Goal: Task Accomplishment & Management: Complete application form

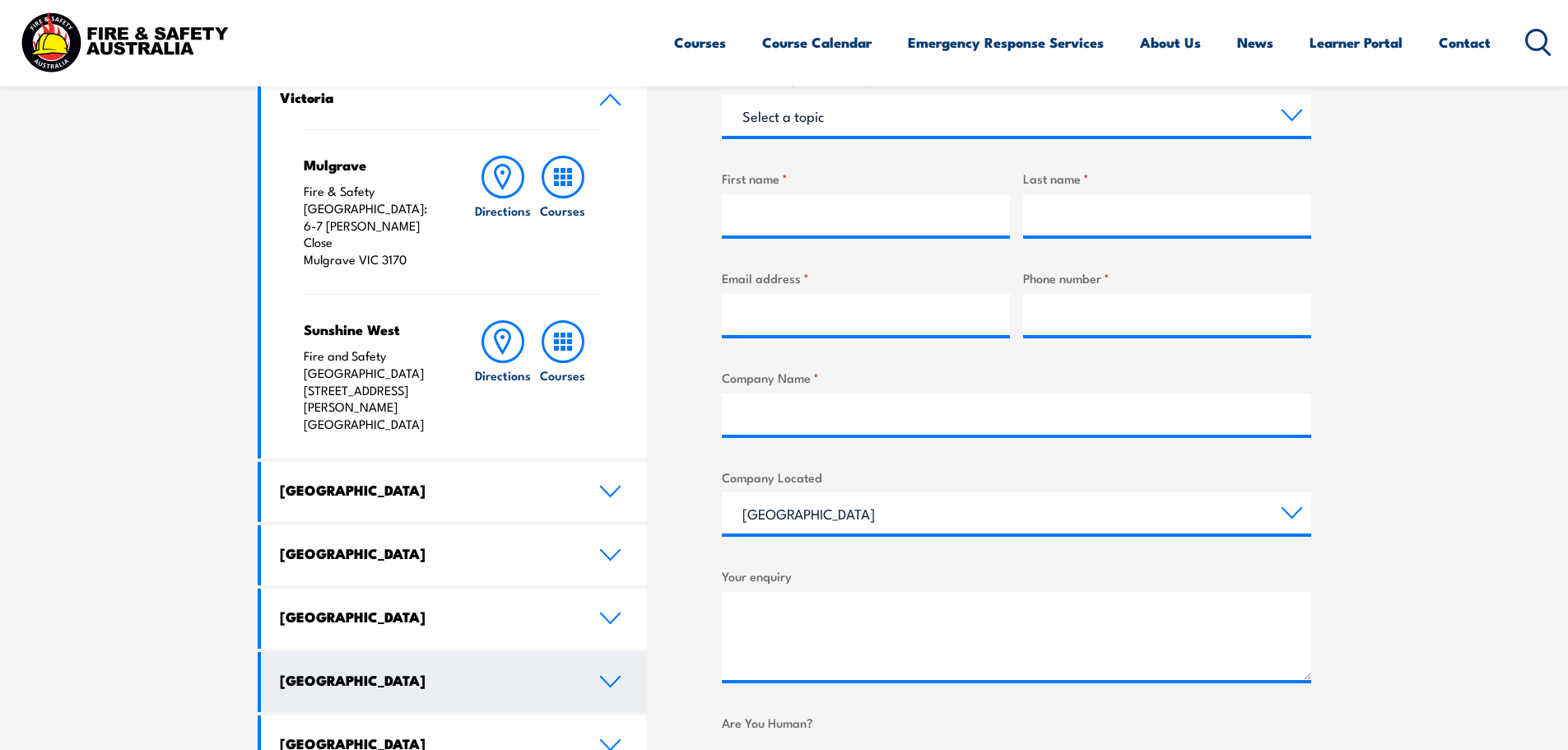
scroll to position [659, 0]
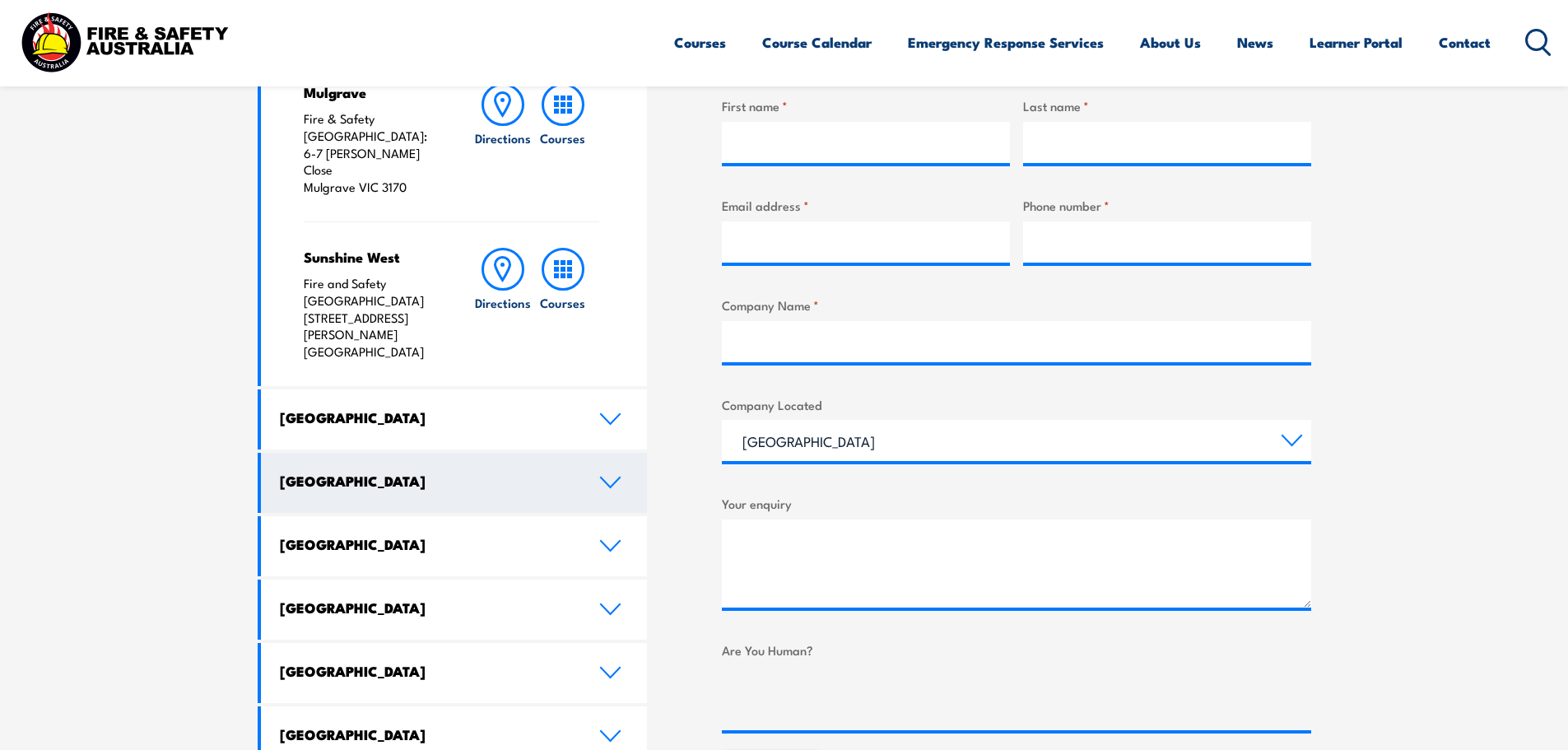
click at [606, 476] on icon at bounding box center [610, 482] width 22 height 13
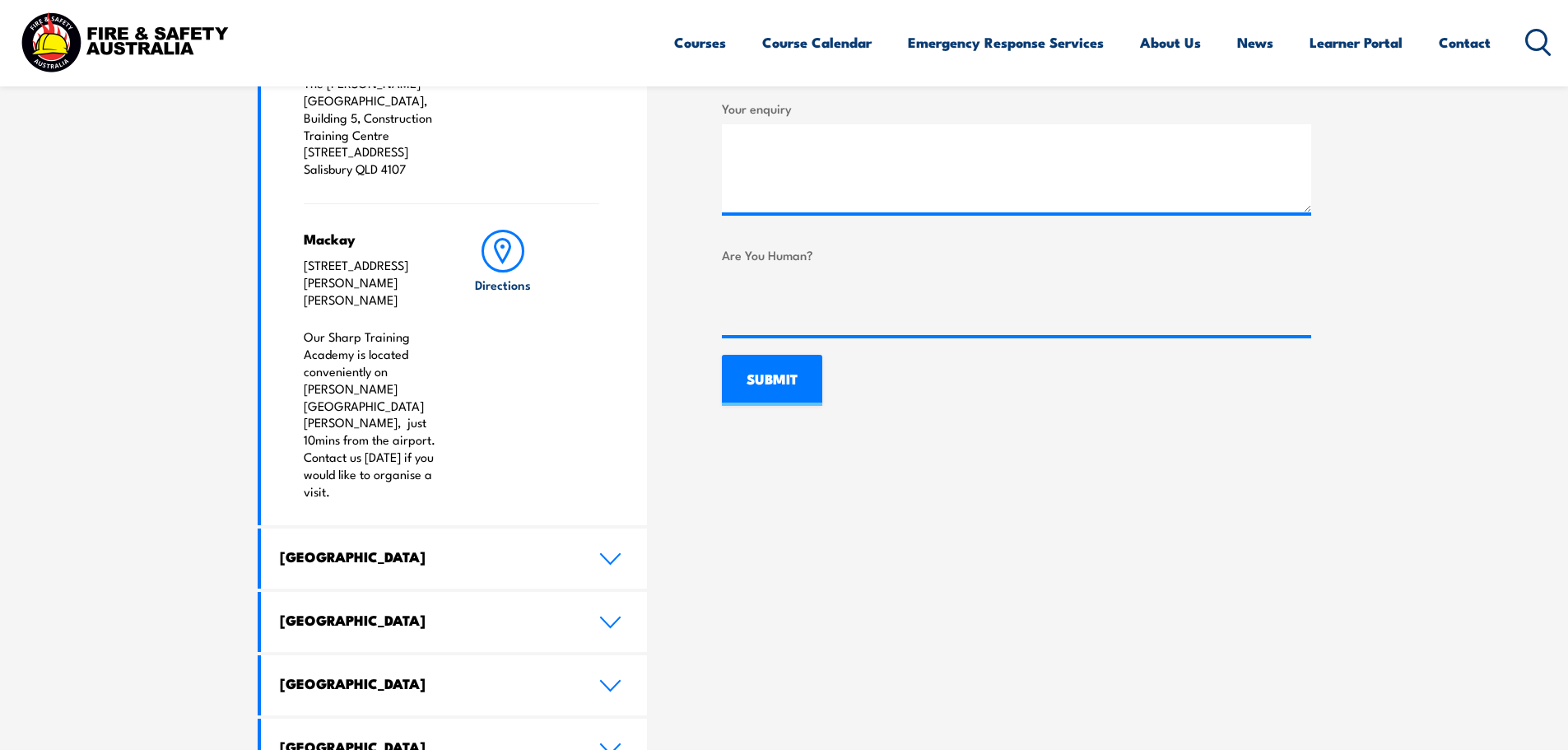
scroll to position [987, 0]
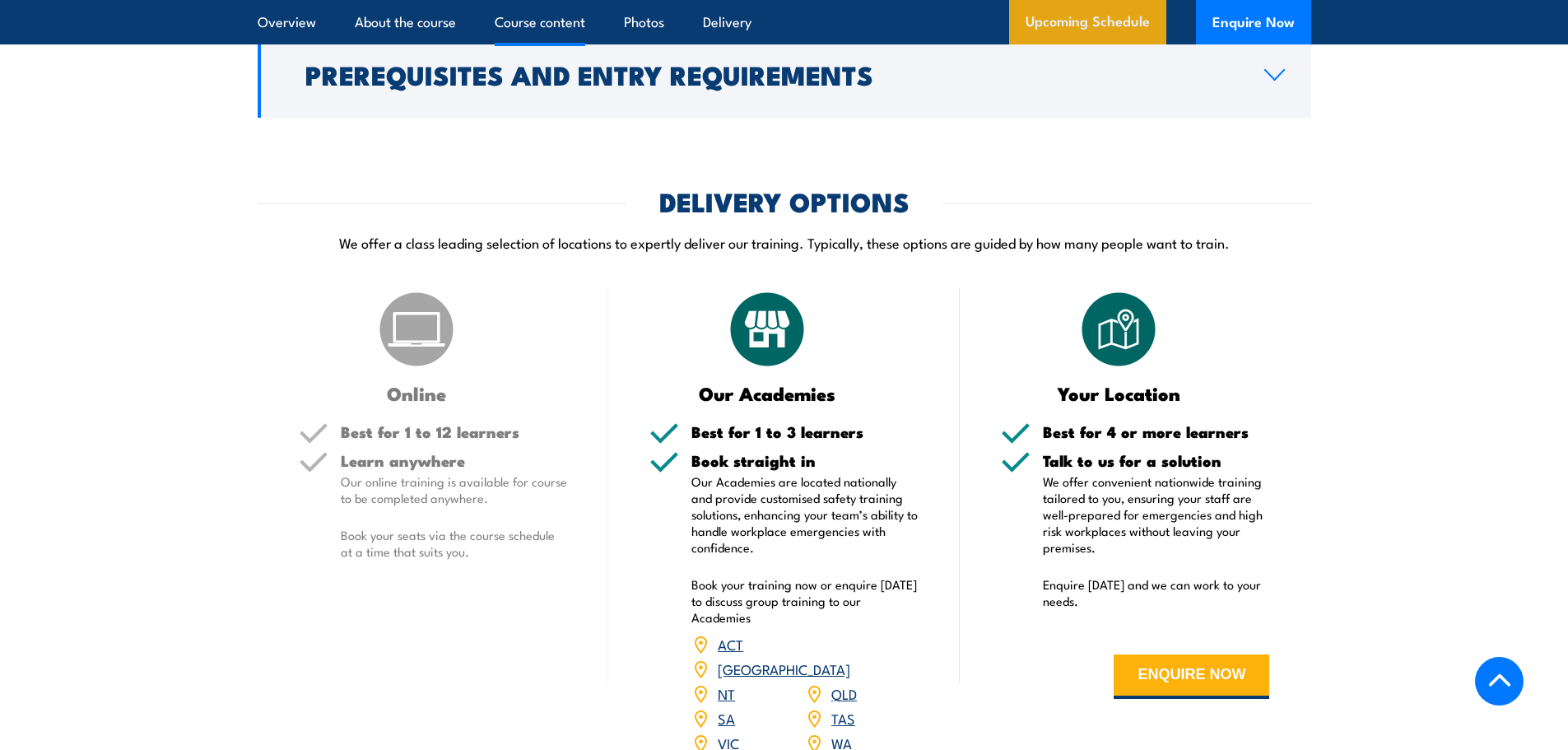
scroll to position [2304, 0]
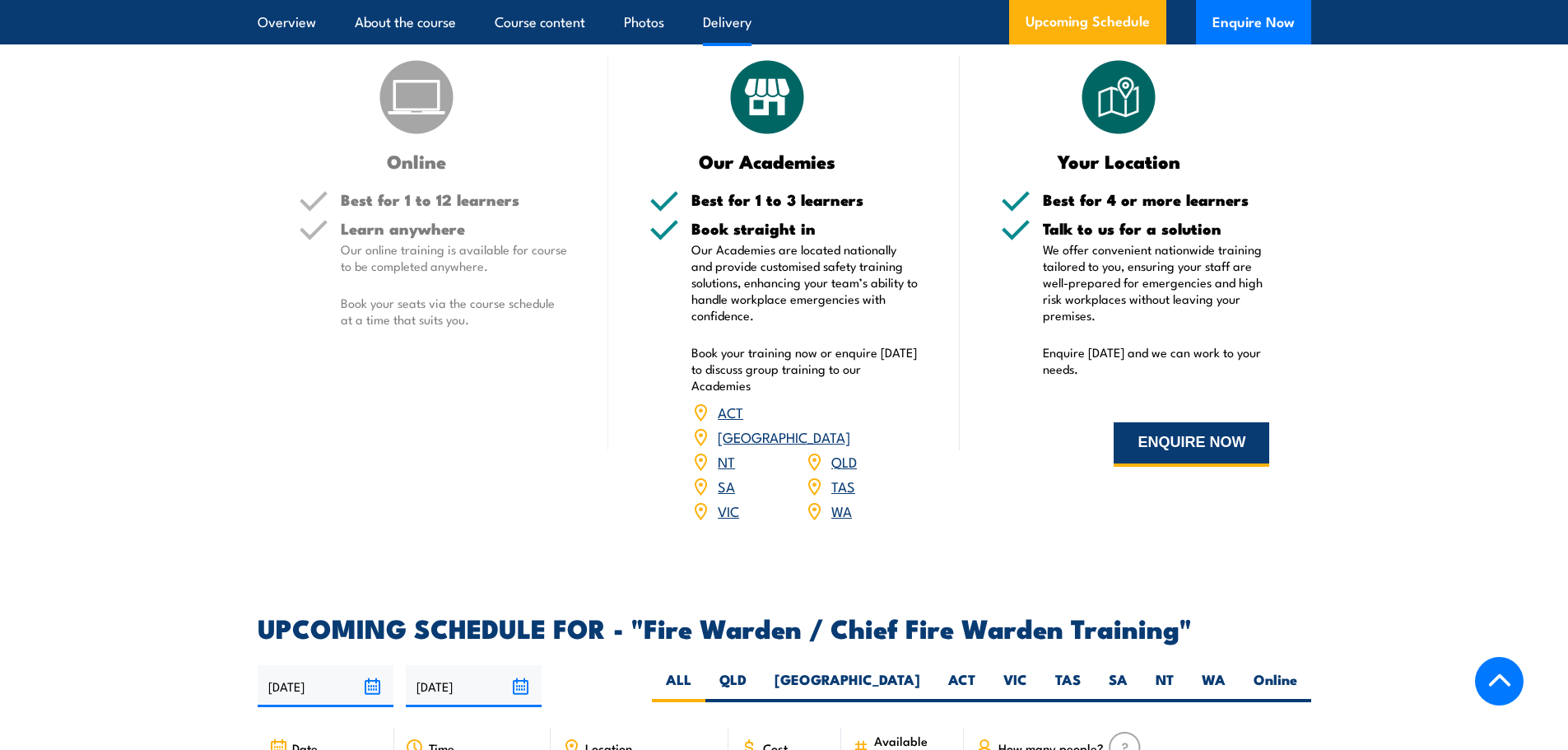
click at [1175, 467] on button "ENQUIRE NOW" at bounding box center [1191, 444] width 155 height 44
